Goal: Task Accomplishment & Management: Manage account settings

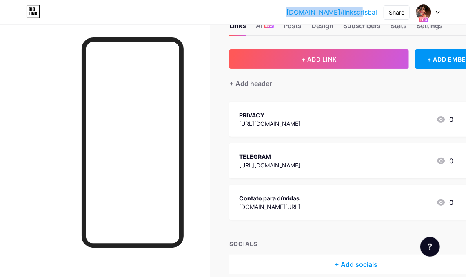
scroll to position [41, 0]
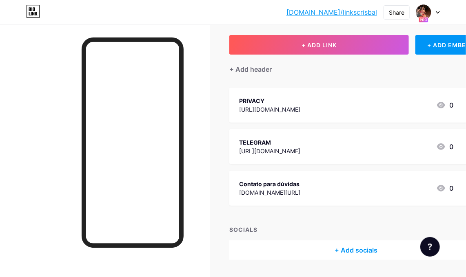
click at [360, 102] on div "PRIVACY [URL][DOMAIN_NAME] 0" at bounding box center [346, 105] width 214 height 19
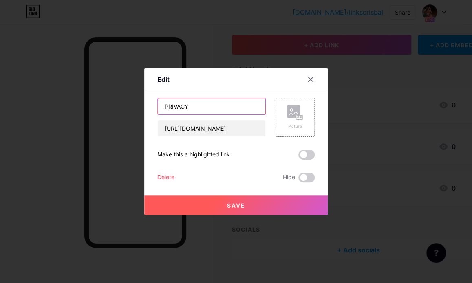
click at [210, 106] on input "PRIVACY" at bounding box center [212, 106] width 108 height 16
click at [215, 104] on input "PRIVACY OFICIAL - 50%OFF" at bounding box center [212, 106] width 108 height 16
click at [193, 103] on input "PRIVACY OFICIAL - 50%OFF" at bounding box center [212, 106] width 108 height 16
click at [184, 102] on input "PRIVACY OFICIAL - 50%OFF" at bounding box center [212, 106] width 108 height 16
click at [243, 104] on input "Privacy OFICIAL - 50%OFF" at bounding box center [212, 106] width 108 height 16
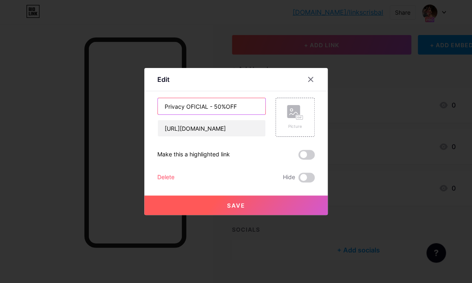
type input "Privacy OFICIAL - 50%OFF"
click at [235, 200] on button "Save" at bounding box center [235, 206] width 183 height 20
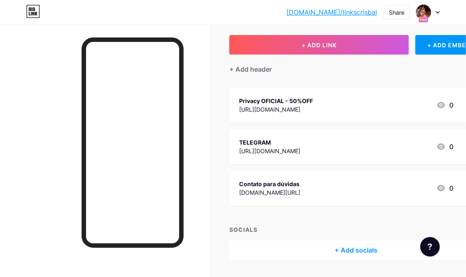
click at [342, 138] on div "TELEGRAM [URL][DOMAIN_NAME] 0" at bounding box center [346, 146] width 214 height 19
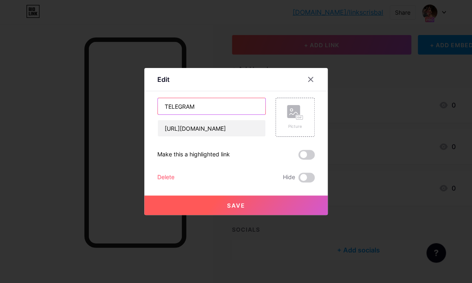
click at [194, 106] on input "TELEGRAM" at bounding box center [212, 106] width 108 height 16
drag, startPoint x: 206, startPoint y: 106, endPoint x: 166, endPoint y: 106, distance: 40.4
click at [166, 106] on input "TELEGRAM" at bounding box center [212, 106] width 108 height 16
click at [227, 103] on input "Telegram OFICIAL -50%OFF" at bounding box center [212, 106] width 108 height 16
type input "Telegram OFICIAL -50% OFF"
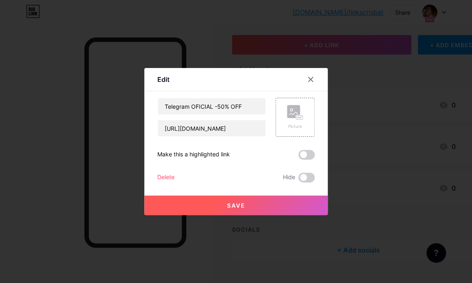
click at [251, 203] on button "Save" at bounding box center [235, 206] width 183 height 20
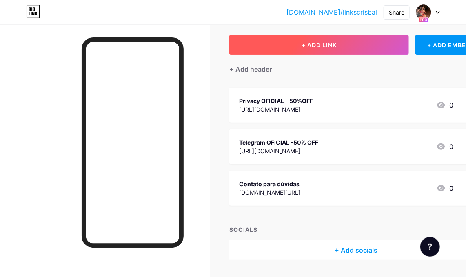
click at [322, 42] on span "+ ADD LINK" at bounding box center [318, 45] width 35 height 7
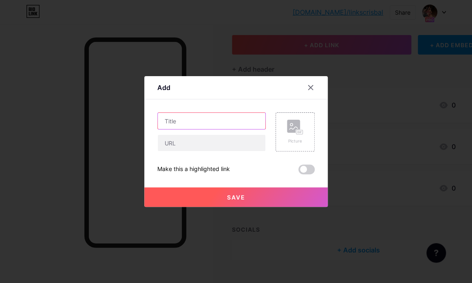
click at [197, 128] on input "text" at bounding box center [212, 121] width 108 height 16
type input "TELEGRAM FREE"
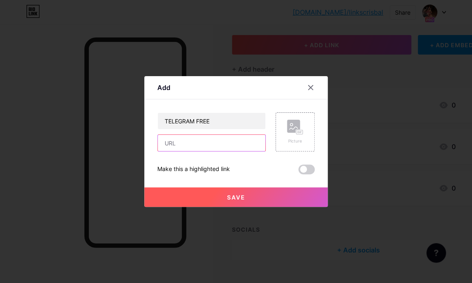
click at [204, 146] on input "text" at bounding box center [212, 143] width 108 height 16
paste input "[URL][DOMAIN_NAME]"
type input "[URL][DOMAIN_NAME]"
click at [240, 197] on span "Save" at bounding box center [236, 197] width 18 height 7
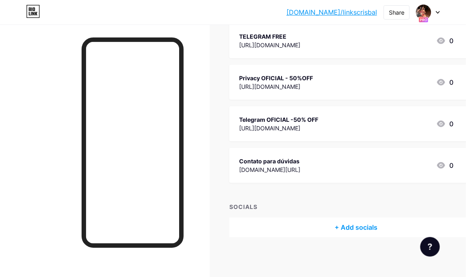
scroll to position [0, 0]
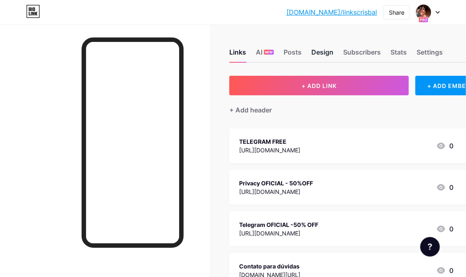
click at [324, 50] on div "Design" at bounding box center [322, 54] width 22 height 15
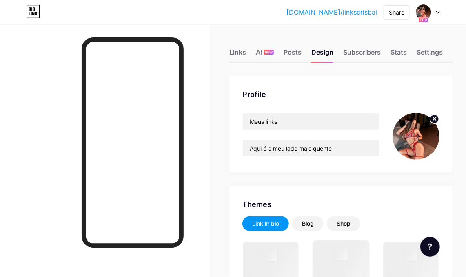
scroll to position [163, 0]
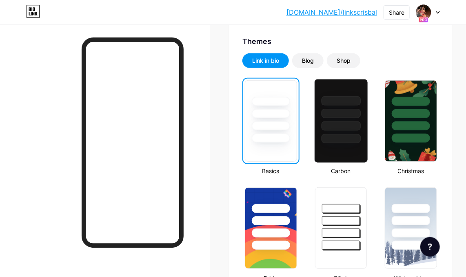
click at [346, 114] on div at bounding box center [340, 113] width 39 height 9
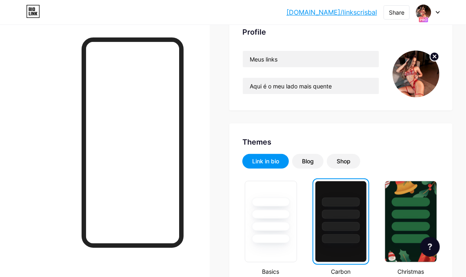
scroll to position [0, 0]
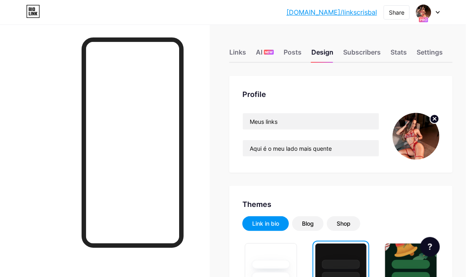
drag, startPoint x: 230, startPoint y: 8, endPoint x: 212, endPoint y: 14, distance: 19.5
click at [212, 14] on div "[DOMAIN_NAME]/linksc... [DOMAIN_NAME]/linkscrisbal Share Switch accounts Meus l…" at bounding box center [233, 12] width 466 height 15
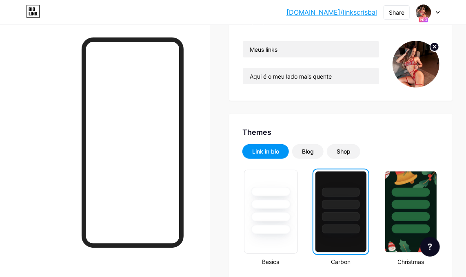
scroll to position [122, 0]
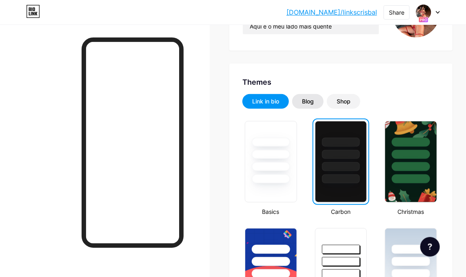
click at [310, 103] on div "Blog" at bounding box center [308, 101] width 12 height 8
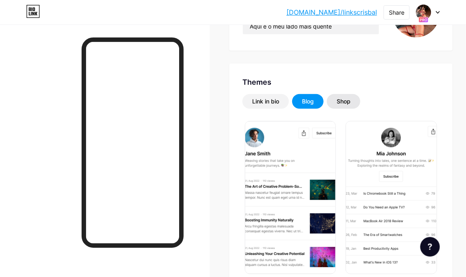
click at [348, 101] on div "Shop" at bounding box center [343, 101] width 14 height 8
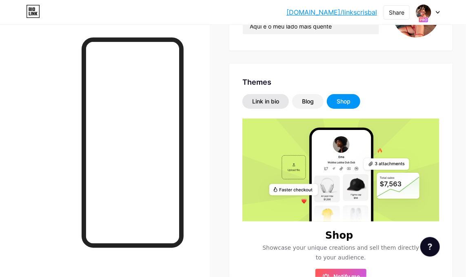
click at [272, 103] on div "Link in bio" at bounding box center [265, 101] width 27 height 8
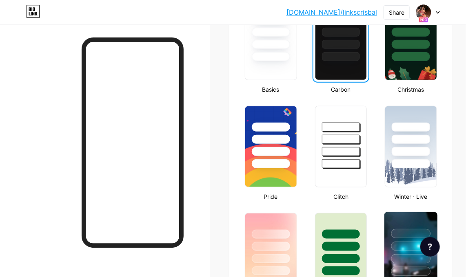
scroll to position [0, 0]
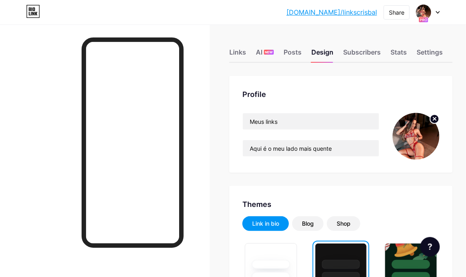
click at [438, 10] on div at bounding box center [428, 12] width 24 height 15
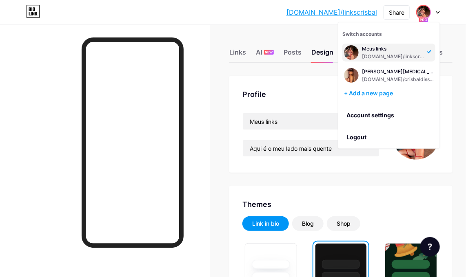
click at [452, 15] on div "[DOMAIN_NAME]/linksc... [DOMAIN_NAME]/linkscrisbal Share Switch accounts Meus l…" at bounding box center [233, 12] width 466 height 15
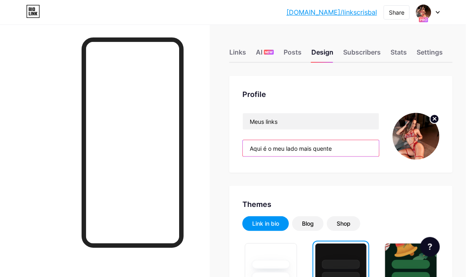
click at [347, 146] on input "Aqui é o meu lado mais quente" at bounding box center [311, 148] width 136 height 16
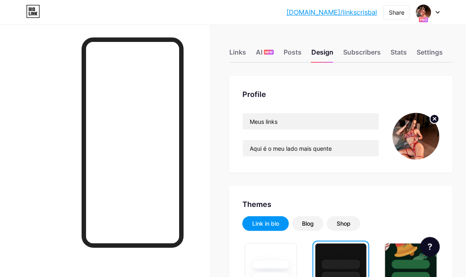
click at [406, 83] on div "Profile Meus links Aqui é o meu lado mais quente" at bounding box center [340, 124] width 223 height 97
click at [436, 10] on div at bounding box center [428, 12] width 24 height 15
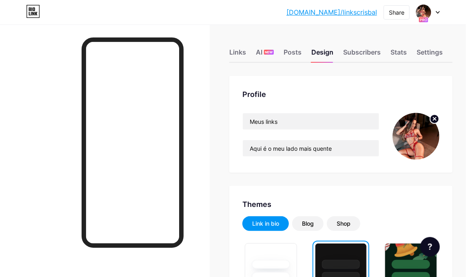
click at [439, 11] on div "[DOMAIN_NAME]/linksc... [DOMAIN_NAME]/linkscrisbal Share Switch accounts Meus l…" at bounding box center [233, 12] width 466 height 15
click at [437, 9] on div at bounding box center [428, 12] width 24 height 15
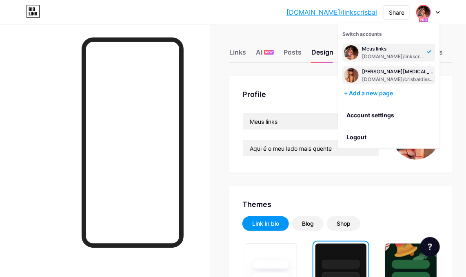
click at [390, 80] on div "[DOMAIN_NAME]/crisbaldissera" at bounding box center [398, 79] width 72 height 7
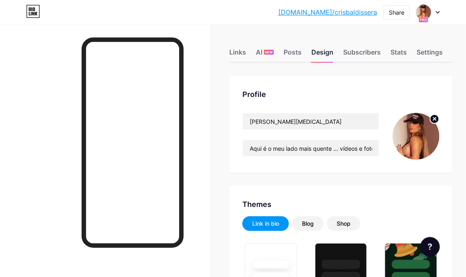
type input "#940000"
type input "#ffffff"
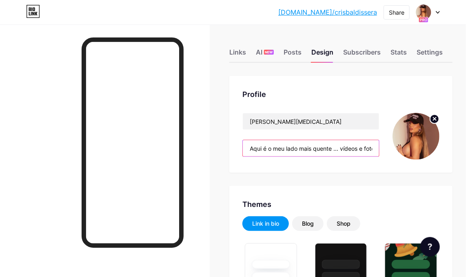
click at [318, 147] on input "Aqui é o meu lado mais quente ... vídeos e fotos liberados SEM PAGAMENTO EXTRA !" at bounding box center [311, 148] width 136 height 16
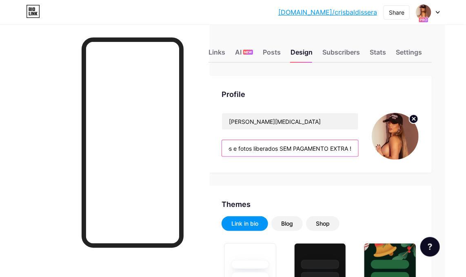
drag, startPoint x: 252, startPoint y: 146, endPoint x: 496, endPoint y: 143, distance: 243.8
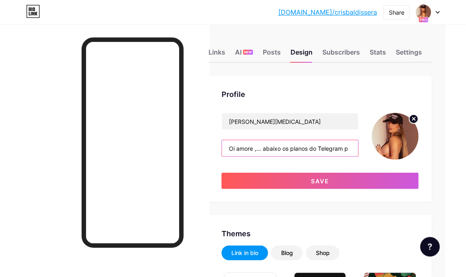
scroll to position [0, 0]
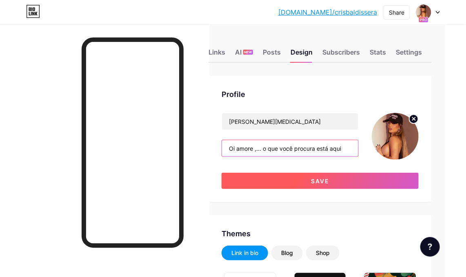
type input "Oi amore ,... o que você procura está aqui"
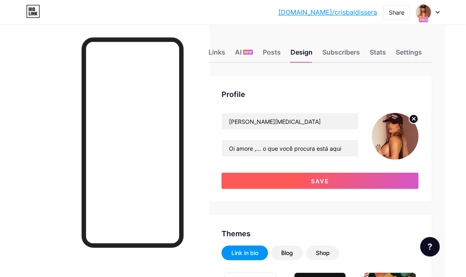
click at [338, 182] on button "Save" at bounding box center [319, 181] width 197 height 16
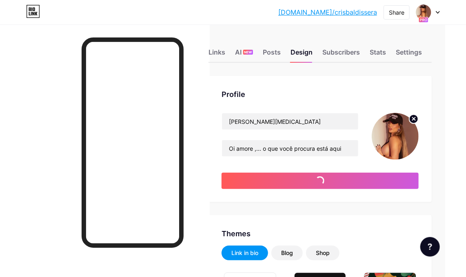
type input "#ffffff"
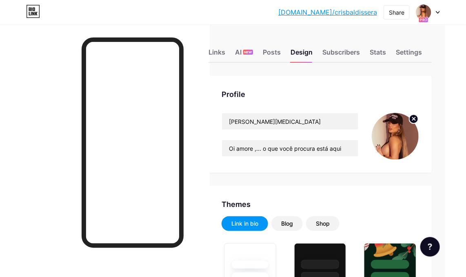
click at [438, 8] on div at bounding box center [428, 12] width 24 height 15
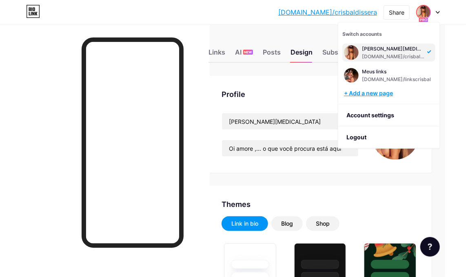
click at [375, 92] on div "+ Add a new page" at bounding box center [389, 93] width 91 height 8
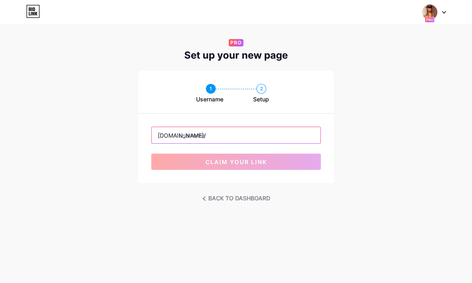
click at [211, 128] on input "text" at bounding box center [236, 135] width 169 height 16
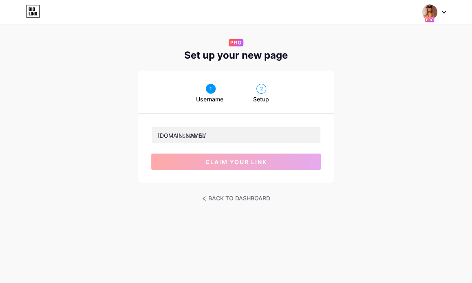
click at [445, 11] on icon at bounding box center [443, 12] width 3 height 2
click at [382, 32] on link "Dashboard" at bounding box center [394, 33] width 101 height 22
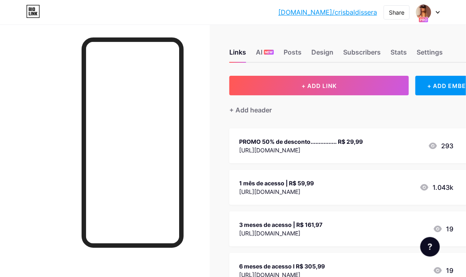
drag, startPoint x: 447, startPoint y: 4, endPoint x: 426, endPoint y: 36, distance: 38.0
click at [426, 36] on div "Links AI NEW Posts Design Subscribers Stats Settings" at bounding box center [355, 48] width 253 height 29
drag, startPoint x: 453, startPoint y: 6, endPoint x: 396, endPoint y: 13, distance: 57.4
click at [396, 13] on div "Share" at bounding box center [395, 12] width 15 height 9
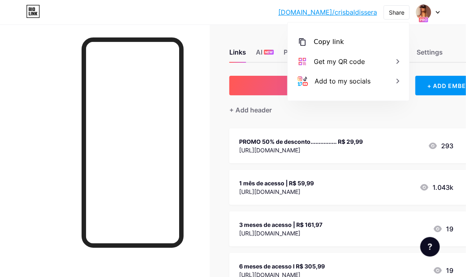
click at [454, 24] on div "bio.link/crisba... bio.link/crisbaldissera Share Copy link https://bio.link/cri…" at bounding box center [233, 12] width 466 height 24
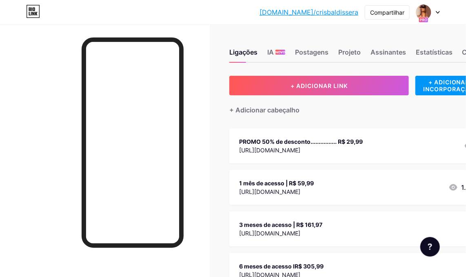
click at [304, 32] on div "Ligações IA NOVO Postagens Projeto Assinantes Estatísticas Configurações + ADIC…" at bounding box center [276, 240] width 552 height 433
click at [315, 50] on font "Postagens" at bounding box center [311, 52] width 33 height 8
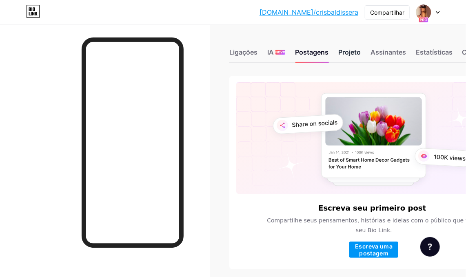
click at [344, 51] on font "Projeto" at bounding box center [349, 52] width 22 height 8
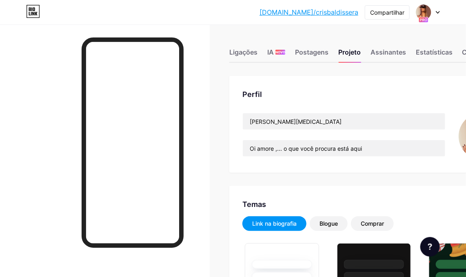
type input "#940000"
type input "#ffffff"
click at [392, 54] on font "Assinantes" at bounding box center [387, 52] width 35 height 8
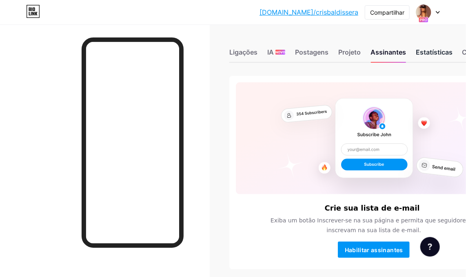
click at [430, 51] on font "Estatísticas" at bounding box center [433, 52] width 37 height 8
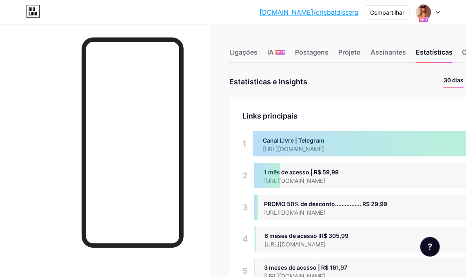
click at [439, 12] on icon at bounding box center [437, 12] width 4 height 3
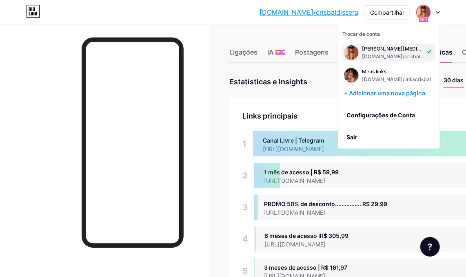
click at [244, 16] on div "bio.link/crisba... bio.link/crisbaldissera Compartilhar Trocar de conta Cris Ba…" at bounding box center [233, 12] width 466 height 15
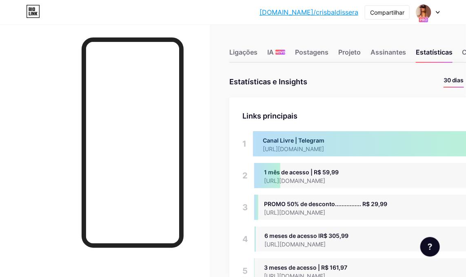
click at [437, 13] on icon at bounding box center [437, 12] width 3 height 2
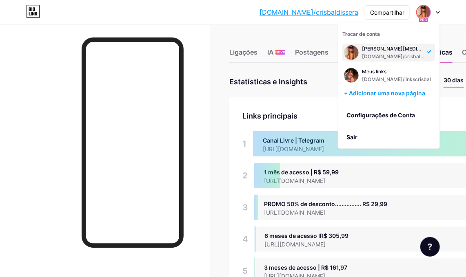
click at [458, 20] on div "bio.link/crisba... bio.link/crisbaldissera Compartilhar Trocar de conta Cris Ba…" at bounding box center [233, 12] width 466 height 24
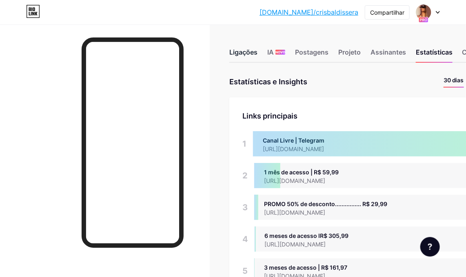
click at [249, 54] on font "Ligações" at bounding box center [243, 52] width 28 height 8
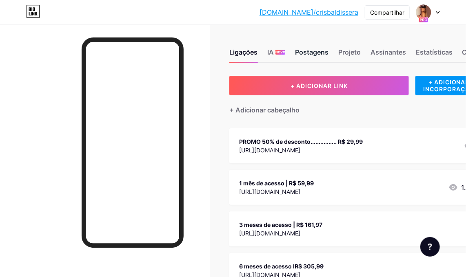
click at [322, 52] on font "Postagens" at bounding box center [311, 52] width 33 height 8
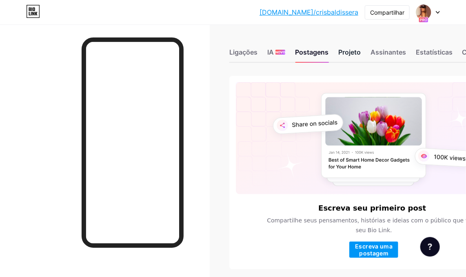
click at [352, 49] on font "Projeto" at bounding box center [349, 52] width 22 height 8
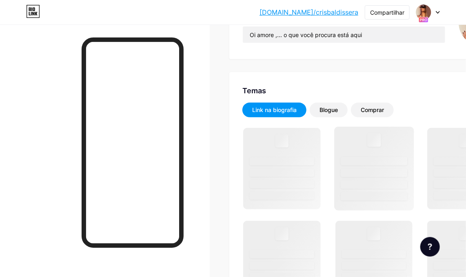
scroll to position [204, 0]
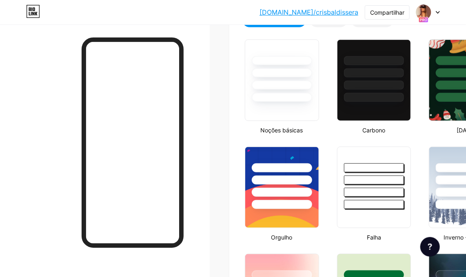
type input "#940000"
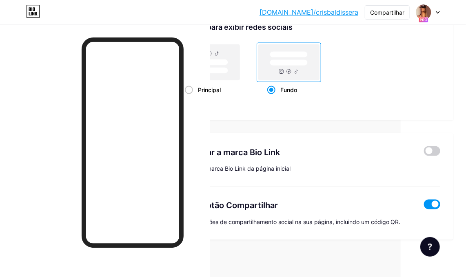
scroll to position [1587, 90]
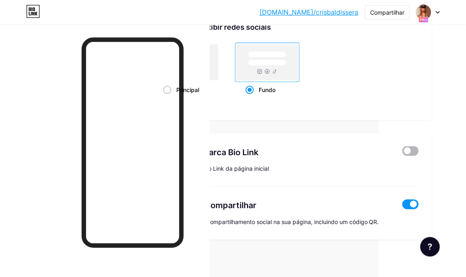
click at [411, 147] on span at bounding box center [410, 151] width 16 height 10
click at [402, 153] on input "checkbox" at bounding box center [402, 153] width 0 height 0
click at [408, 148] on span at bounding box center [410, 151] width 16 height 10
click at [402, 153] on input "checkbox" at bounding box center [402, 153] width 0 height 0
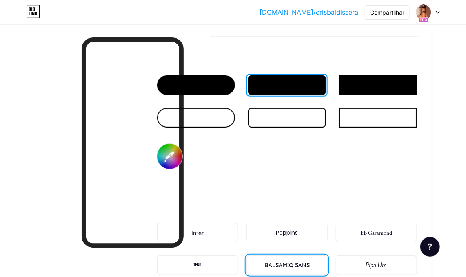
scroll to position [1220, 90]
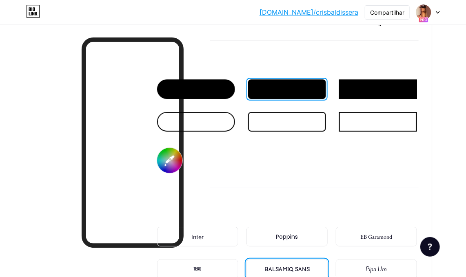
type input "#ffffff"
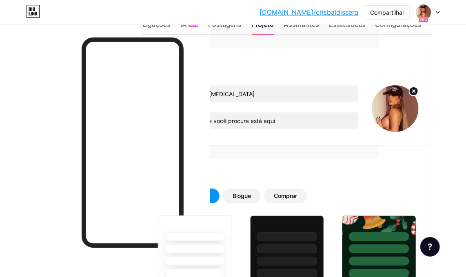
scroll to position [0, 90]
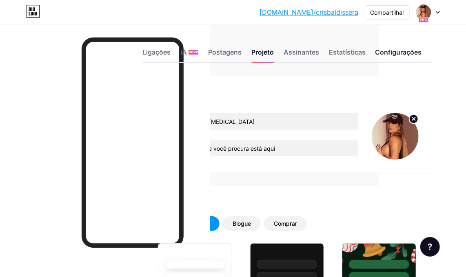
click at [410, 48] on font "Configurações" at bounding box center [398, 52] width 46 height 8
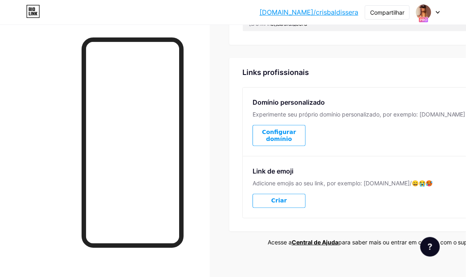
scroll to position [416, 0]
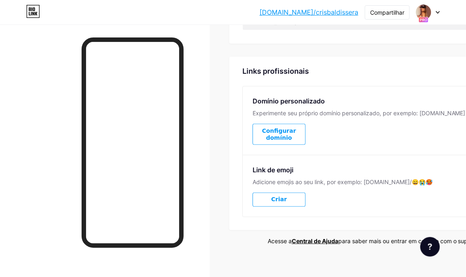
click at [278, 130] on font "Configurar domínio" at bounding box center [279, 134] width 34 height 13
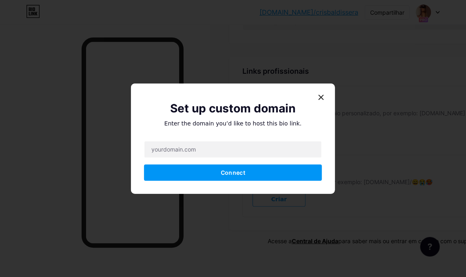
scroll to position [409, 0]
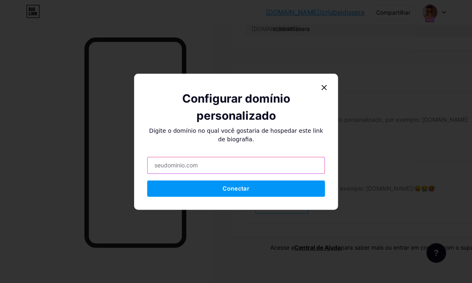
click at [174, 158] on input "text" at bounding box center [236, 165] width 177 height 16
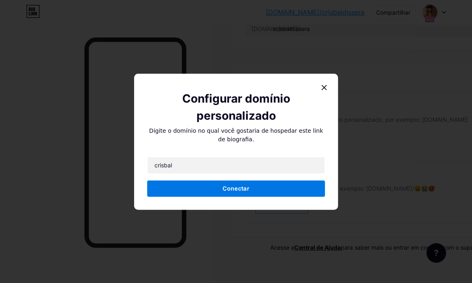
click at [243, 190] on font "Conectar" at bounding box center [236, 188] width 27 height 7
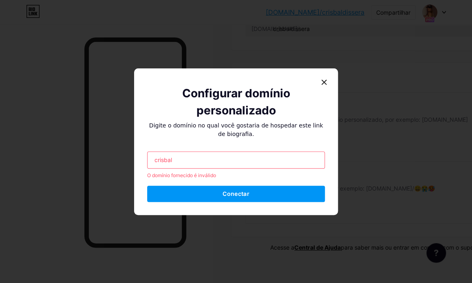
click at [203, 129] on p "Digite o domínio no qual você gostaria de hospedar este link de biografia." at bounding box center [236, 129] width 178 height 17
click at [170, 167] on input "crisbal" at bounding box center [236, 160] width 177 height 16
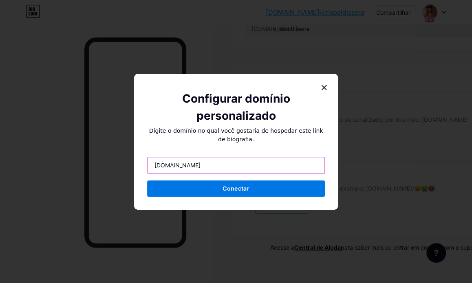
type input "crisbal.com.br"
click at [243, 192] on button "Conectar" at bounding box center [236, 189] width 178 height 16
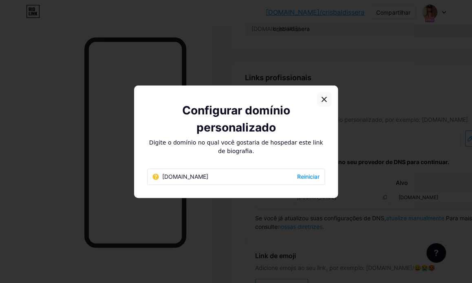
click at [322, 98] on icon at bounding box center [324, 99] width 7 height 7
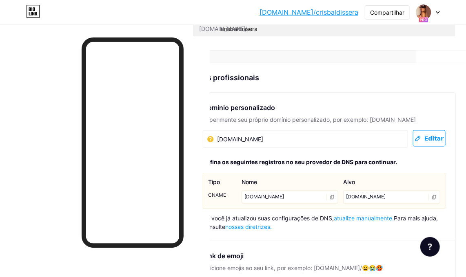
scroll to position [409, 52]
click at [431, 135] on font "Editar" at bounding box center [431, 138] width 19 height 7
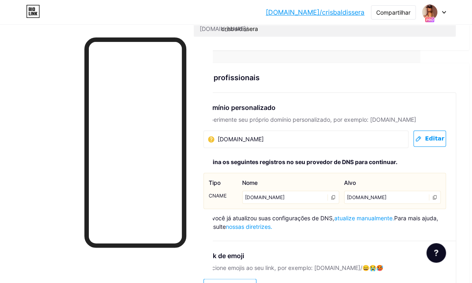
click at [214, 134] on div "crisbal.com.br Reiniciar" at bounding box center [236, 131] width 178 height 16
click at [304, 130] on font "Reiniciar" at bounding box center [308, 131] width 22 height 7
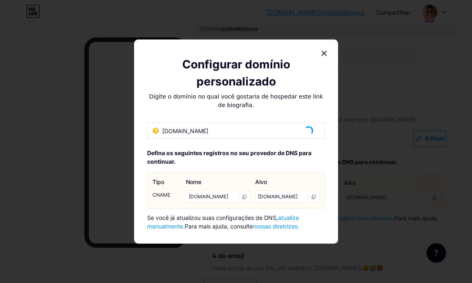
click at [178, 132] on font "crisbal.com.br" at bounding box center [185, 131] width 46 height 7
drag, startPoint x: 207, startPoint y: 132, endPoint x: 159, endPoint y: 127, distance: 47.9
click at [159, 127] on div "crisbal.com.br Reiniciar" at bounding box center [236, 131] width 178 height 16
click at [192, 133] on font "crisbal.com.br" at bounding box center [185, 131] width 46 height 7
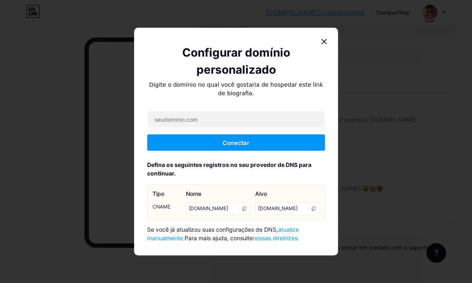
drag, startPoint x: 206, startPoint y: 132, endPoint x: 190, endPoint y: 132, distance: 16.3
click at [324, 40] on icon at bounding box center [324, 41] width 7 height 7
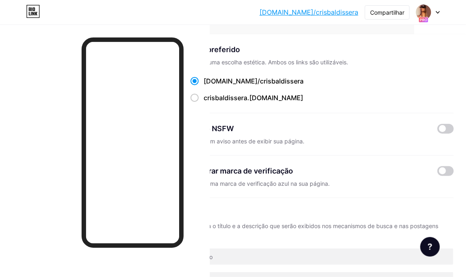
scroll to position [0, 52]
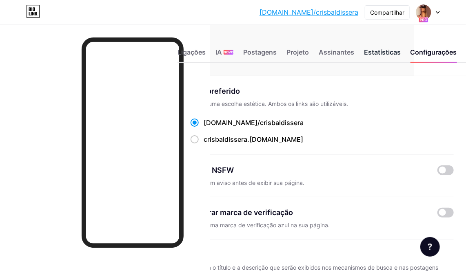
click at [385, 57] on div "Estatísticas" at bounding box center [382, 54] width 37 height 15
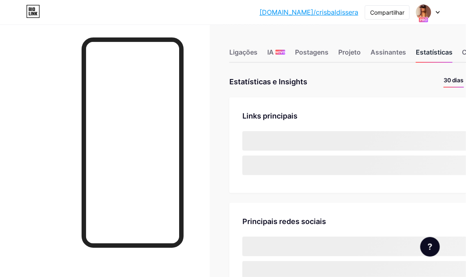
scroll to position [277, 466]
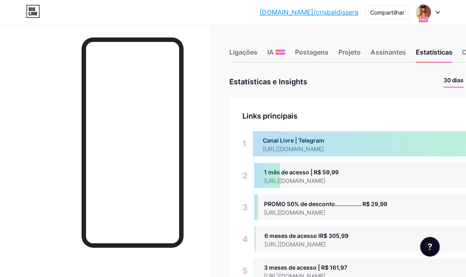
click at [438, 11] on icon at bounding box center [437, 12] width 4 height 3
